Goal: Information Seeking & Learning: Learn about a topic

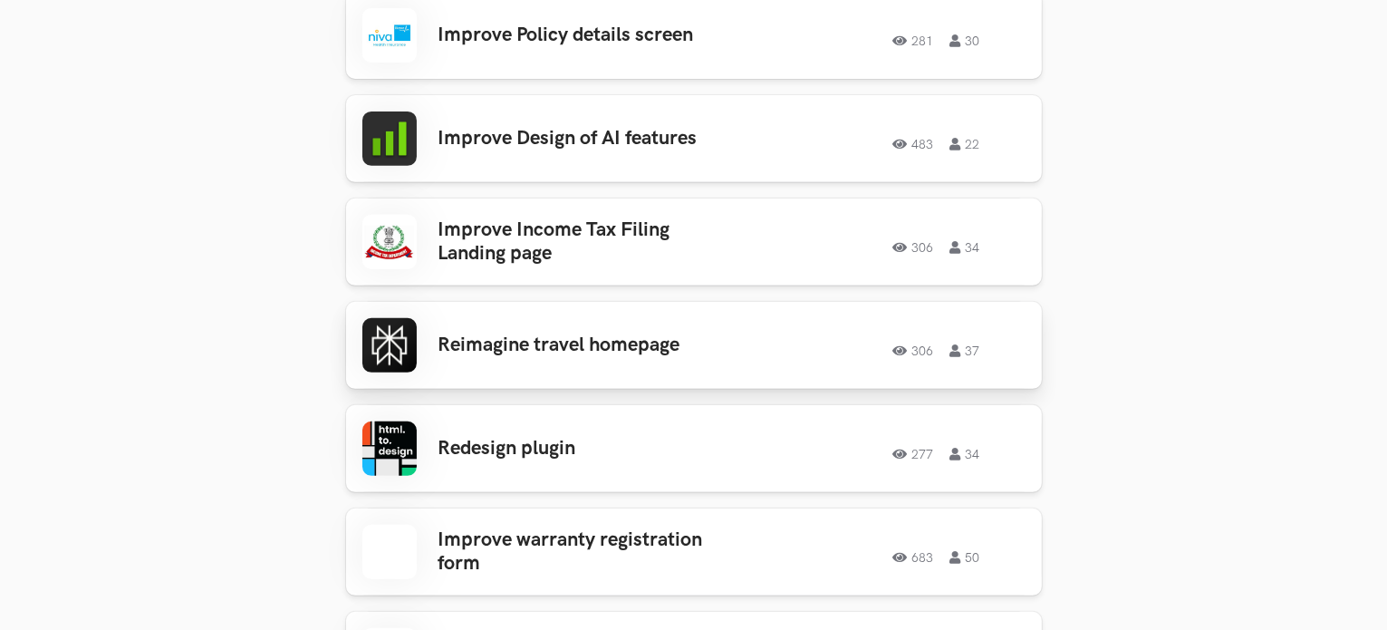
scroll to position [699, 0]
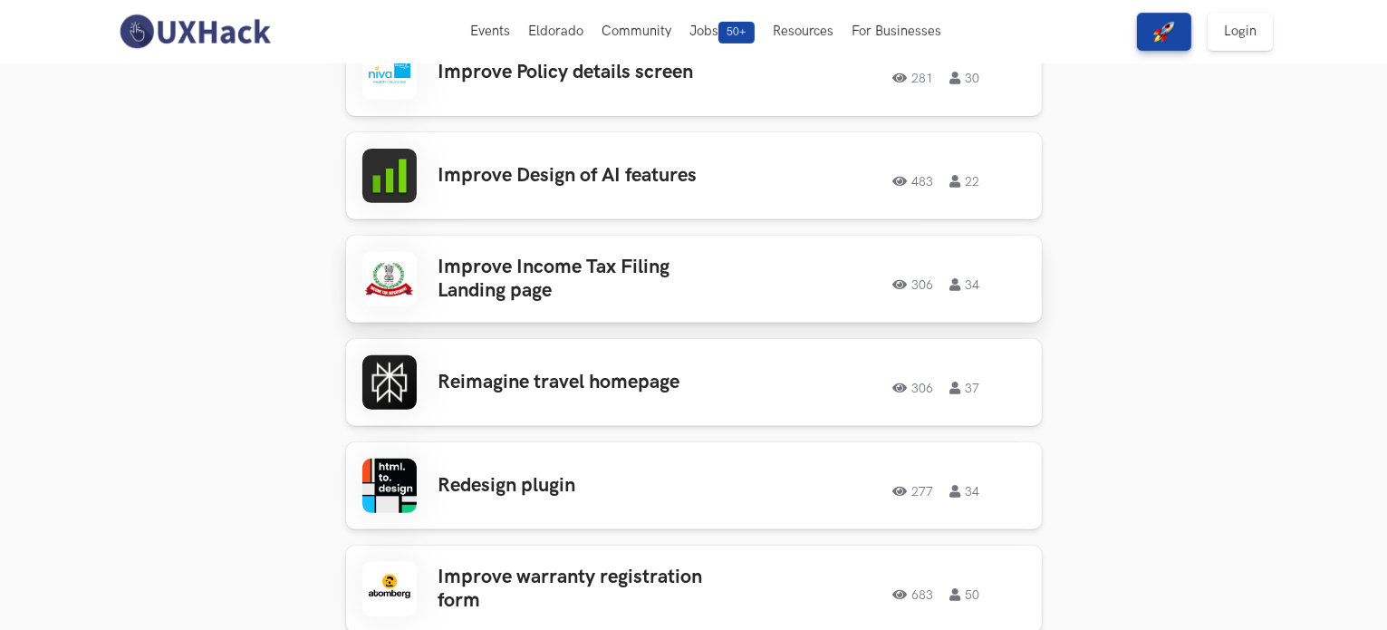
click at [623, 265] on h3 "Improve Income Tax Filing Landing page" at bounding box center [580, 280] width 283 height 48
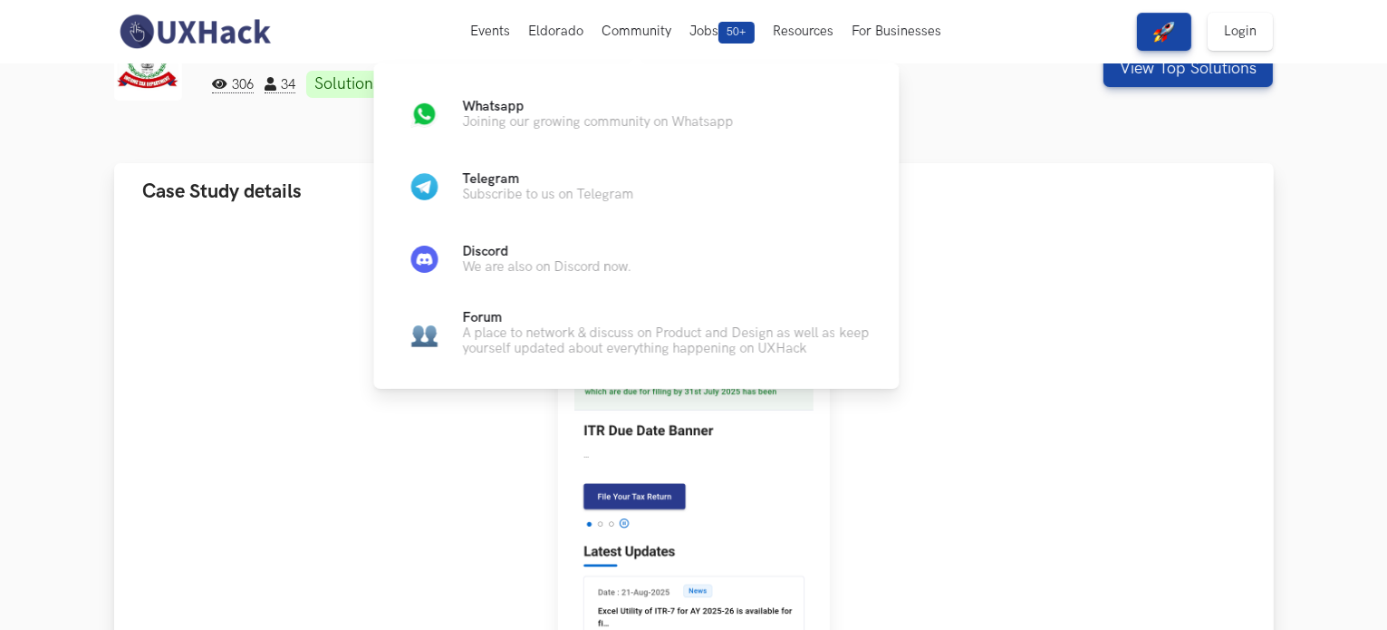
scroll to position [181, 0]
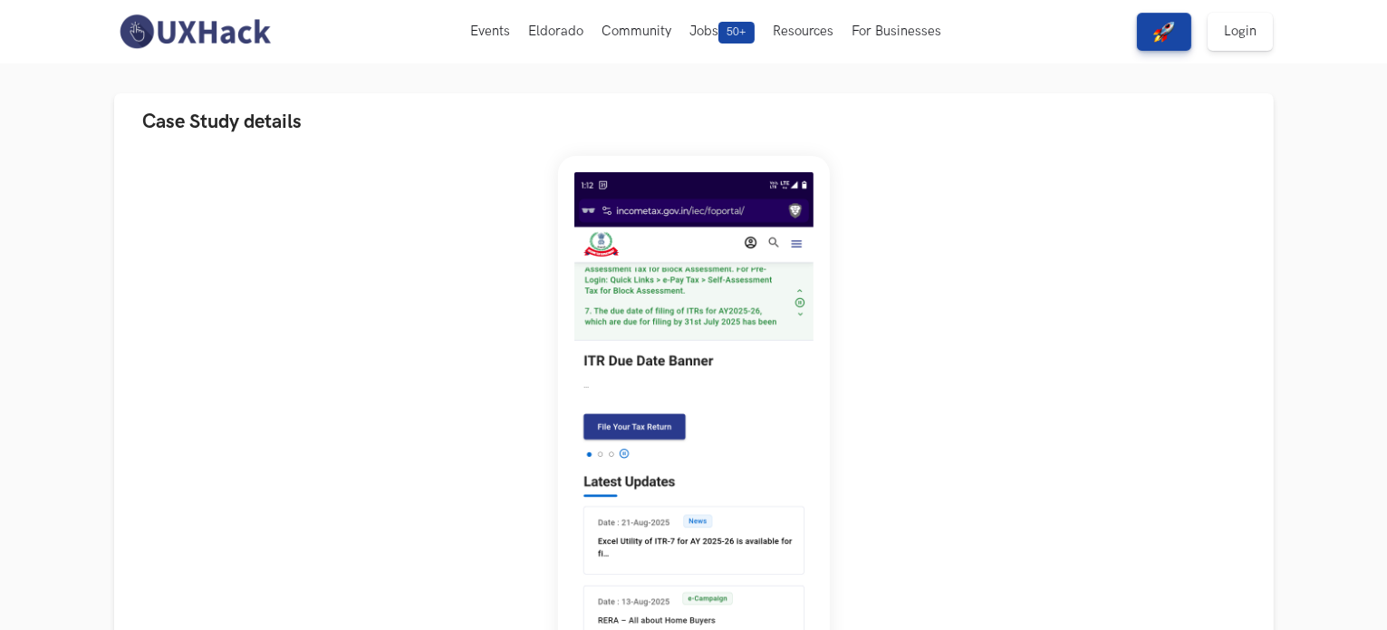
scroll to position [91, 0]
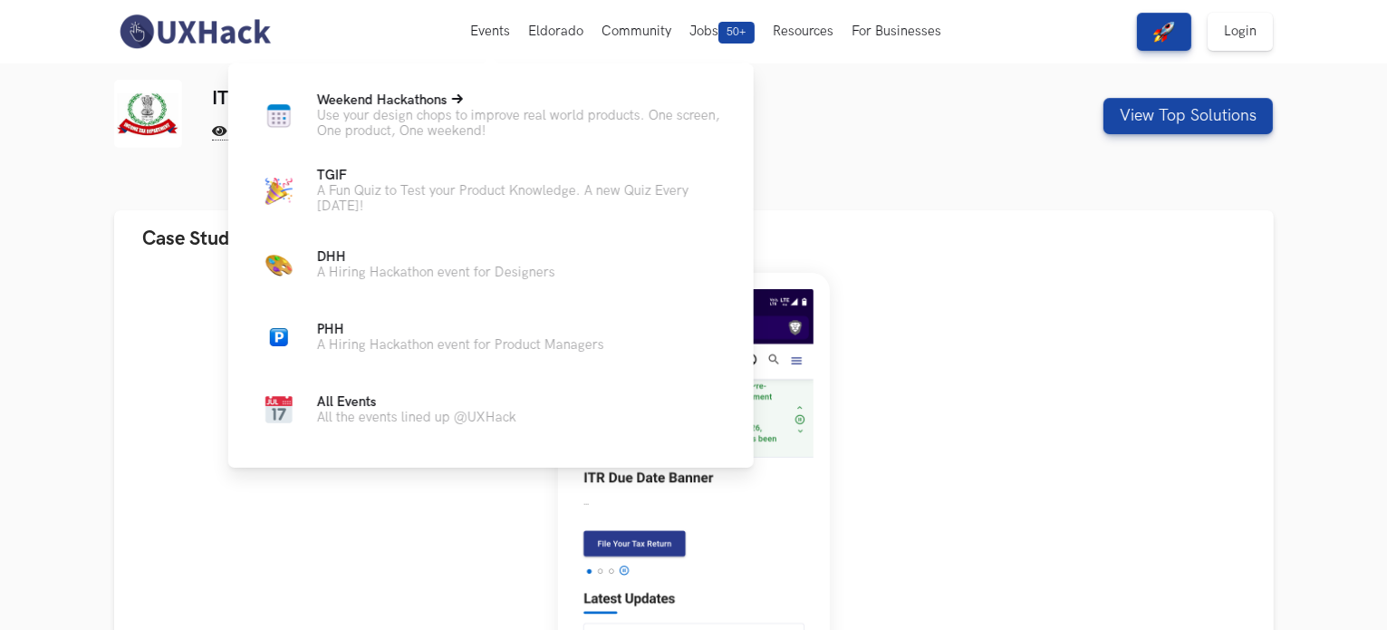
click at [439, 118] on p "Use your design chops to improve real world products. One screen, One product, …" at bounding box center [521, 123] width 408 height 31
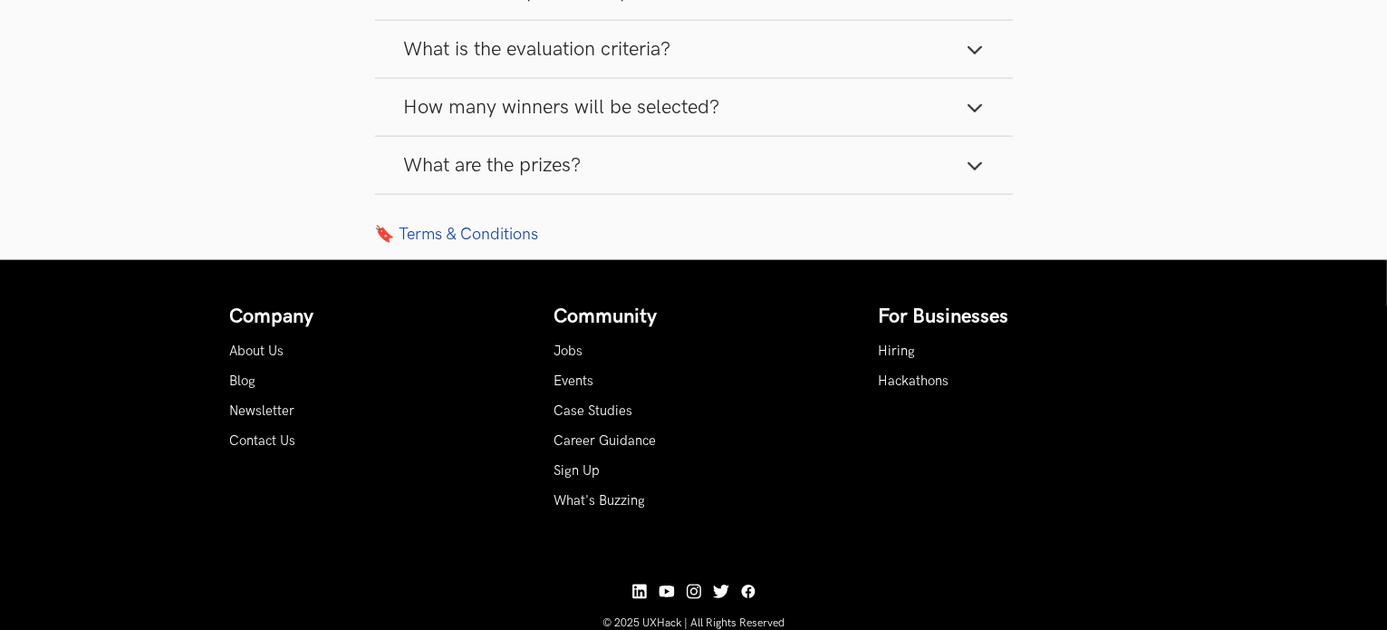
scroll to position [2537, 0]
